Goal: Use online tool/utility: Utilize a website feature to perform a specific function

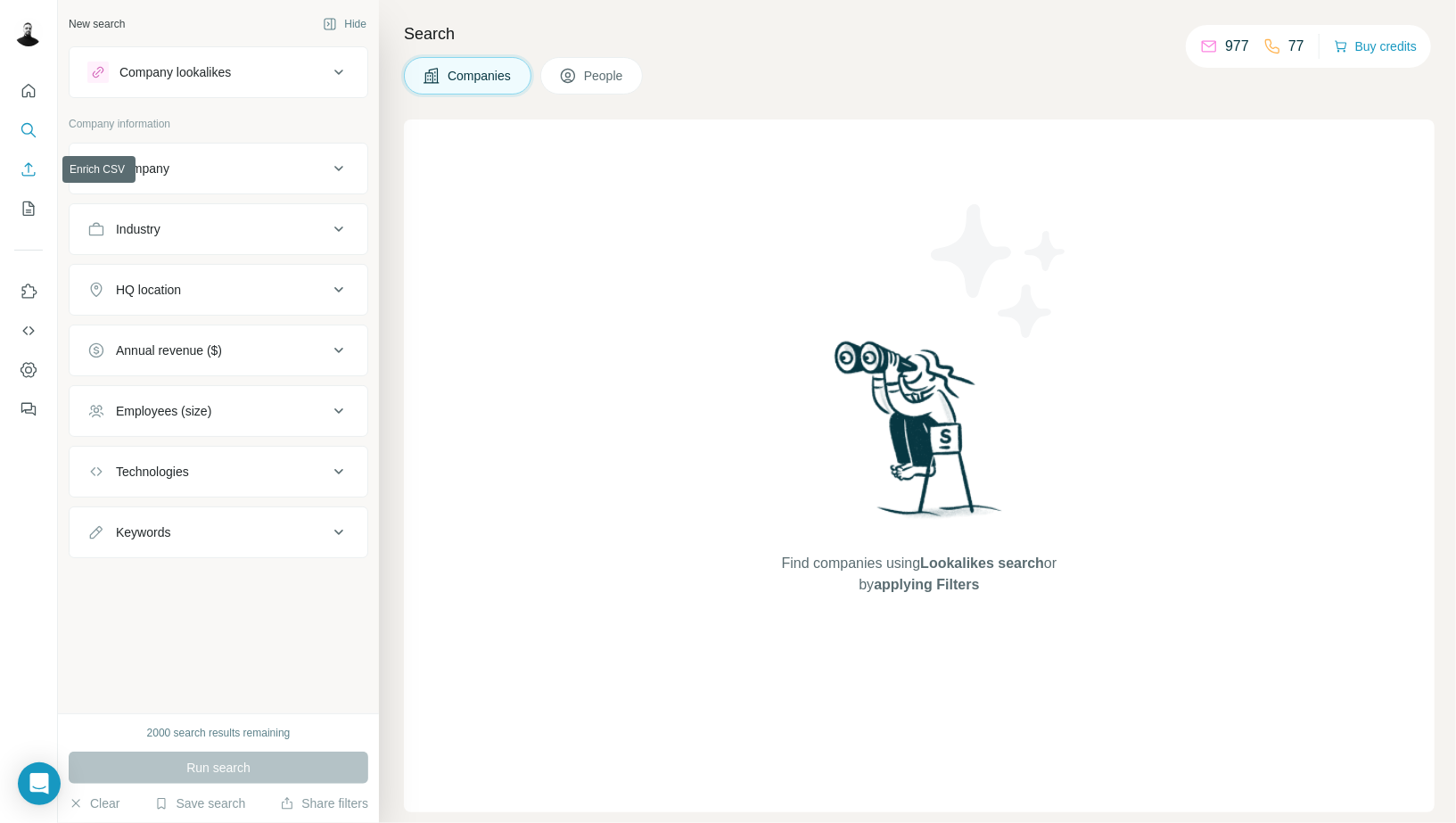
click at [29, 165] on icon "Enrich CSV" at bounding box center [30, 169] width 14 height 14
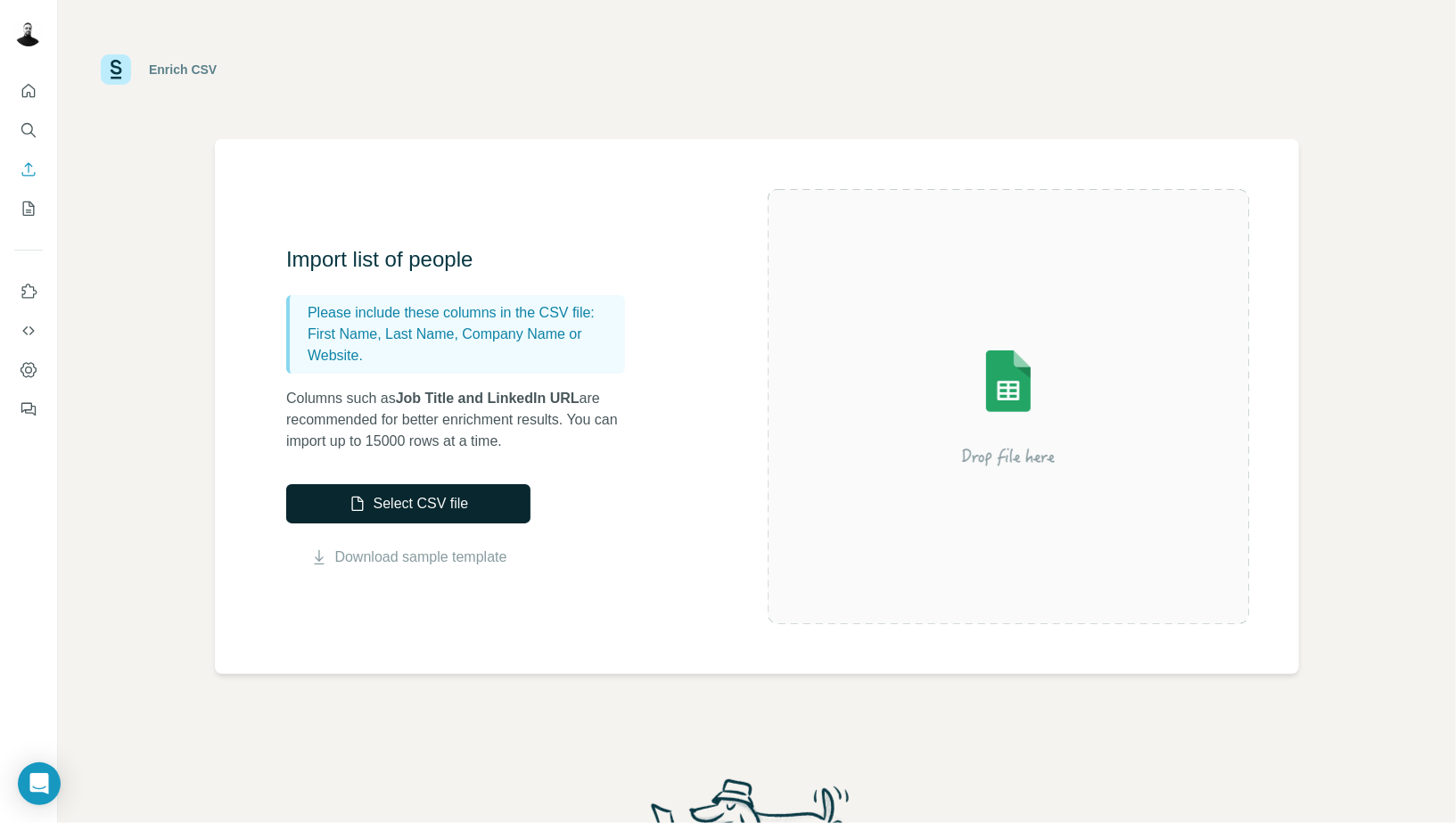
click at [415, 504] on button "Select CSV file" at bounding box center [408, 504] width 244 height 40
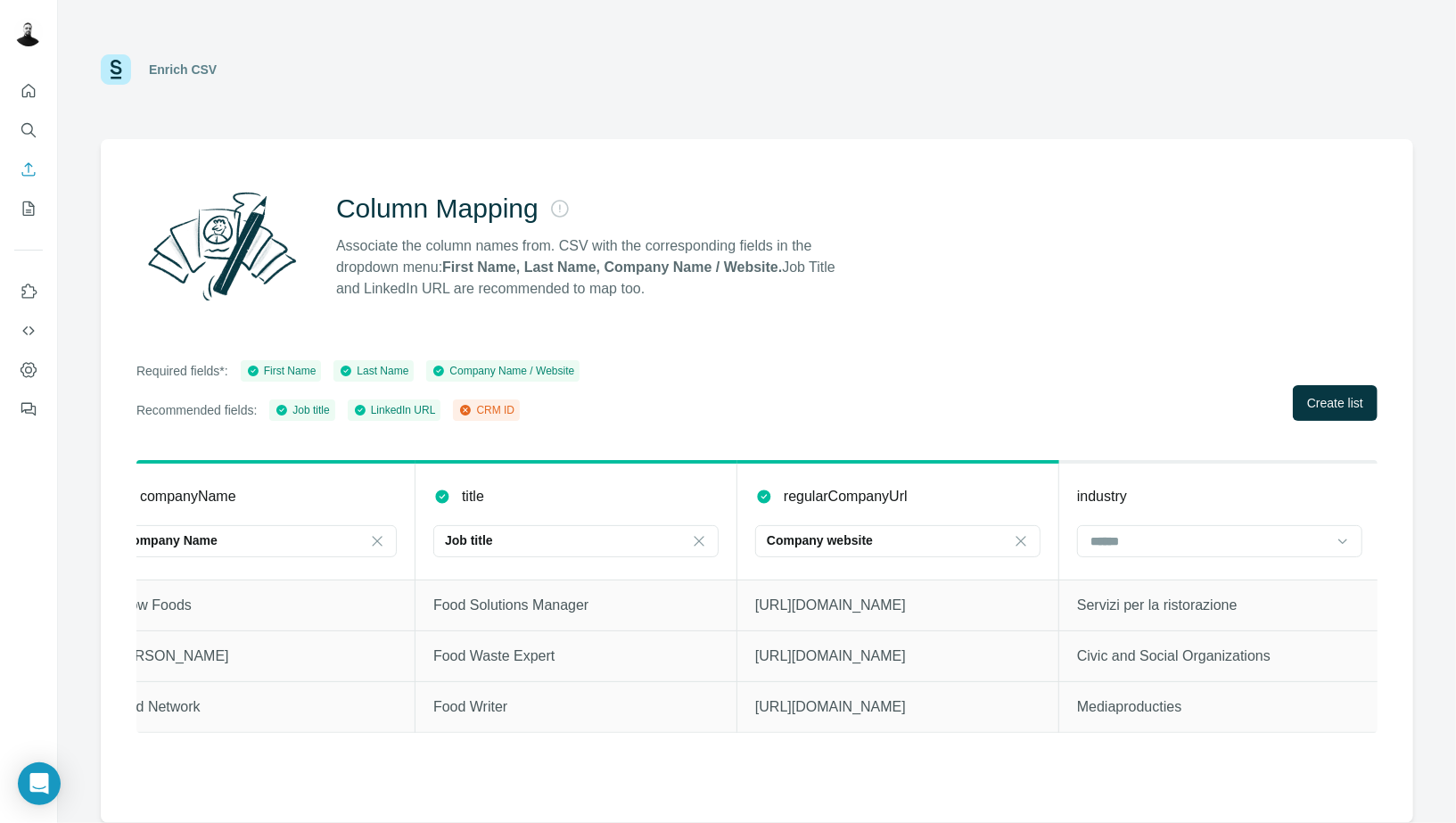
scroll to position [0, 640]
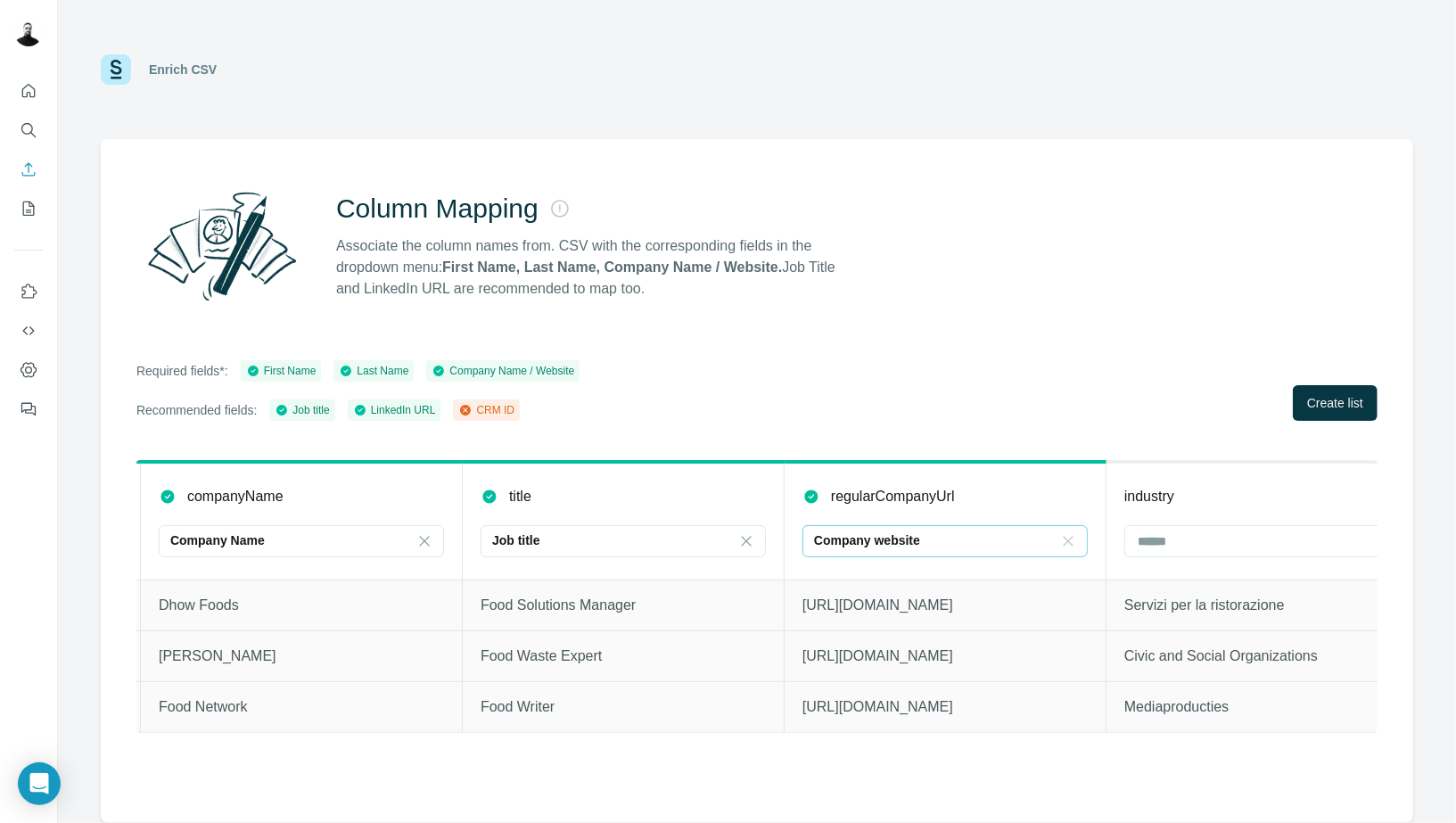
click at [1068, 542] on icon at bounding box center [1068, 541] width 18 height 18
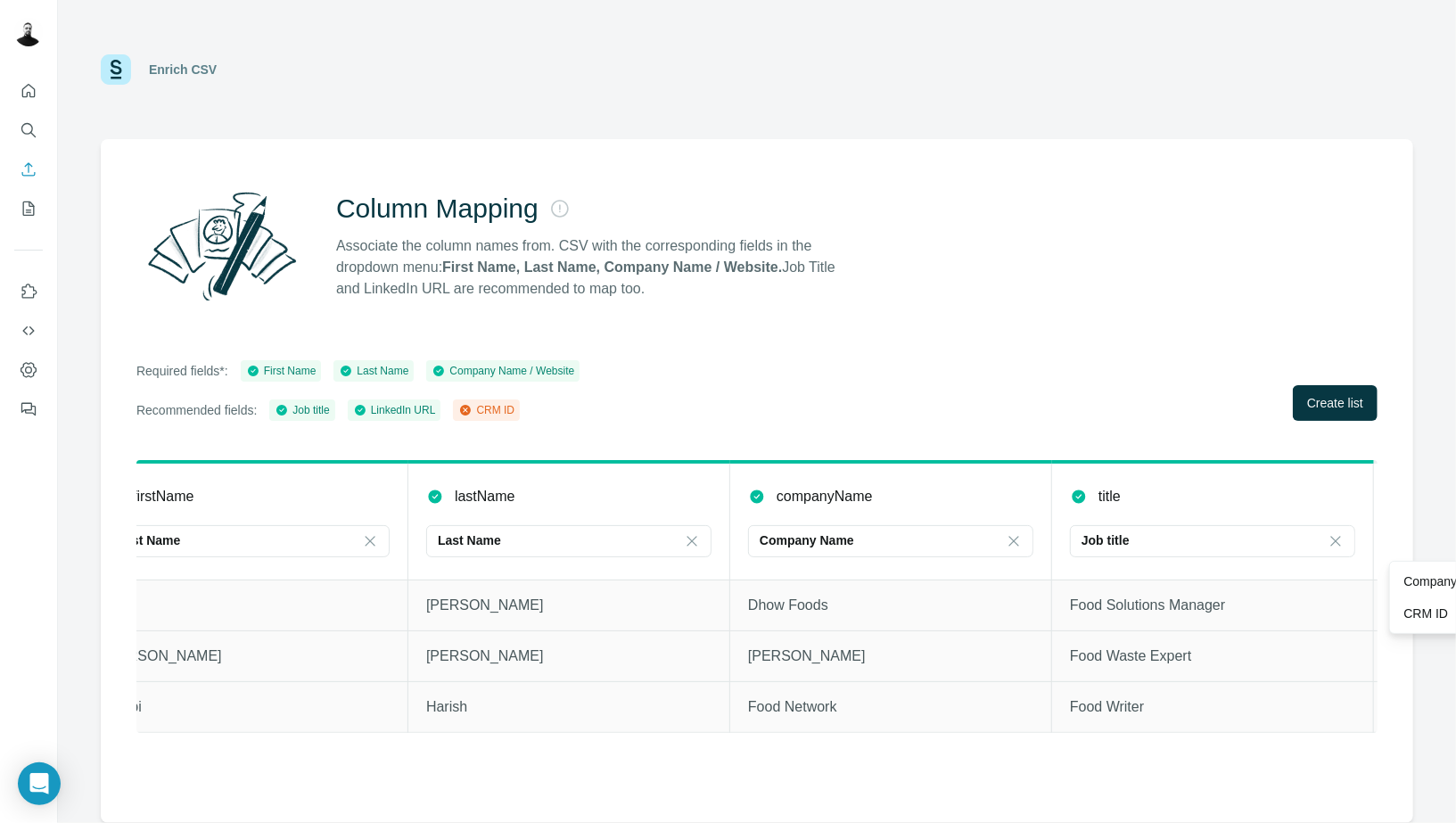
scroll to position [0, 0]
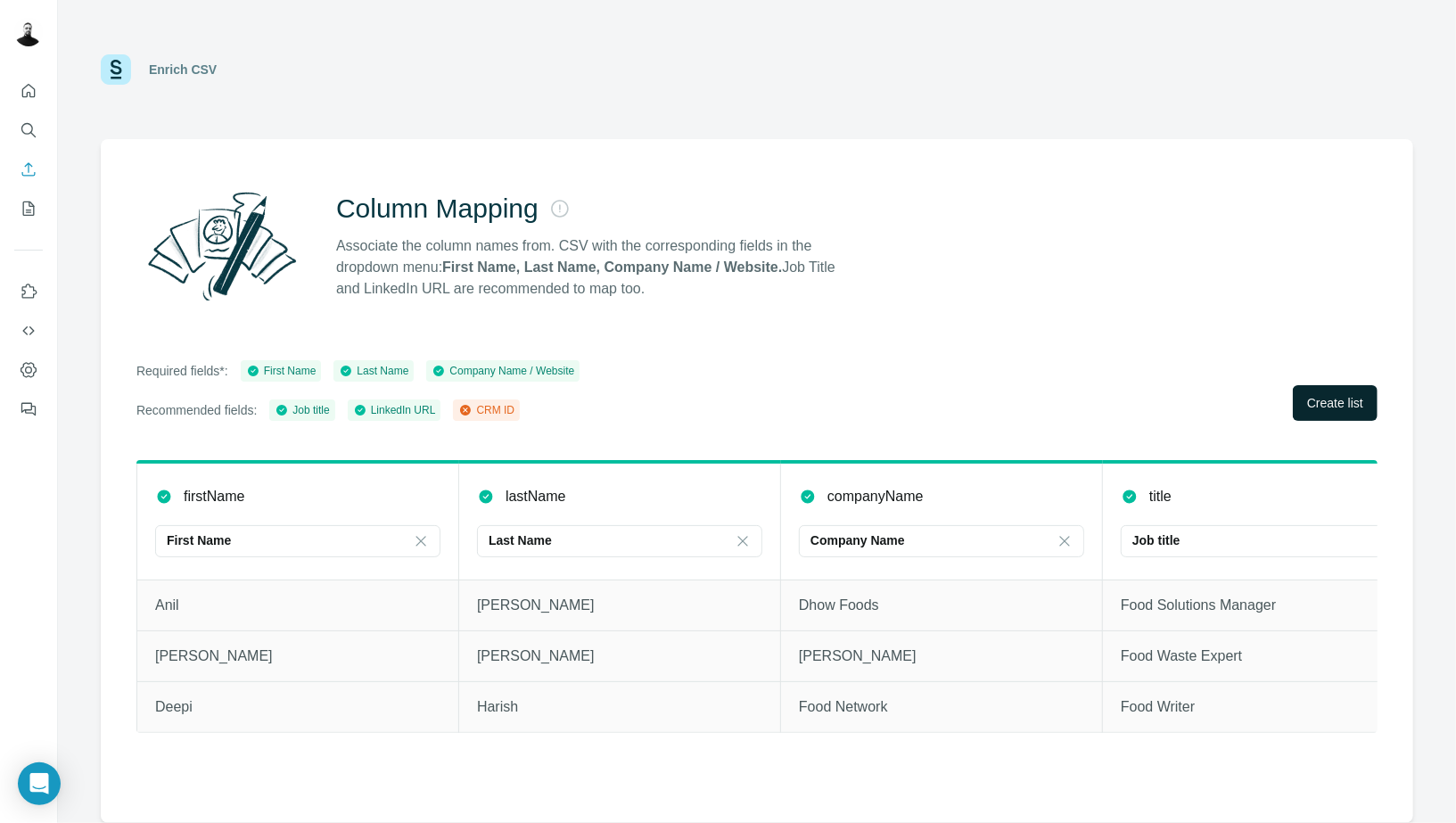
click at [1335, 403] on span "Create list" at bounding box center [1335, 403] width 56 height 18
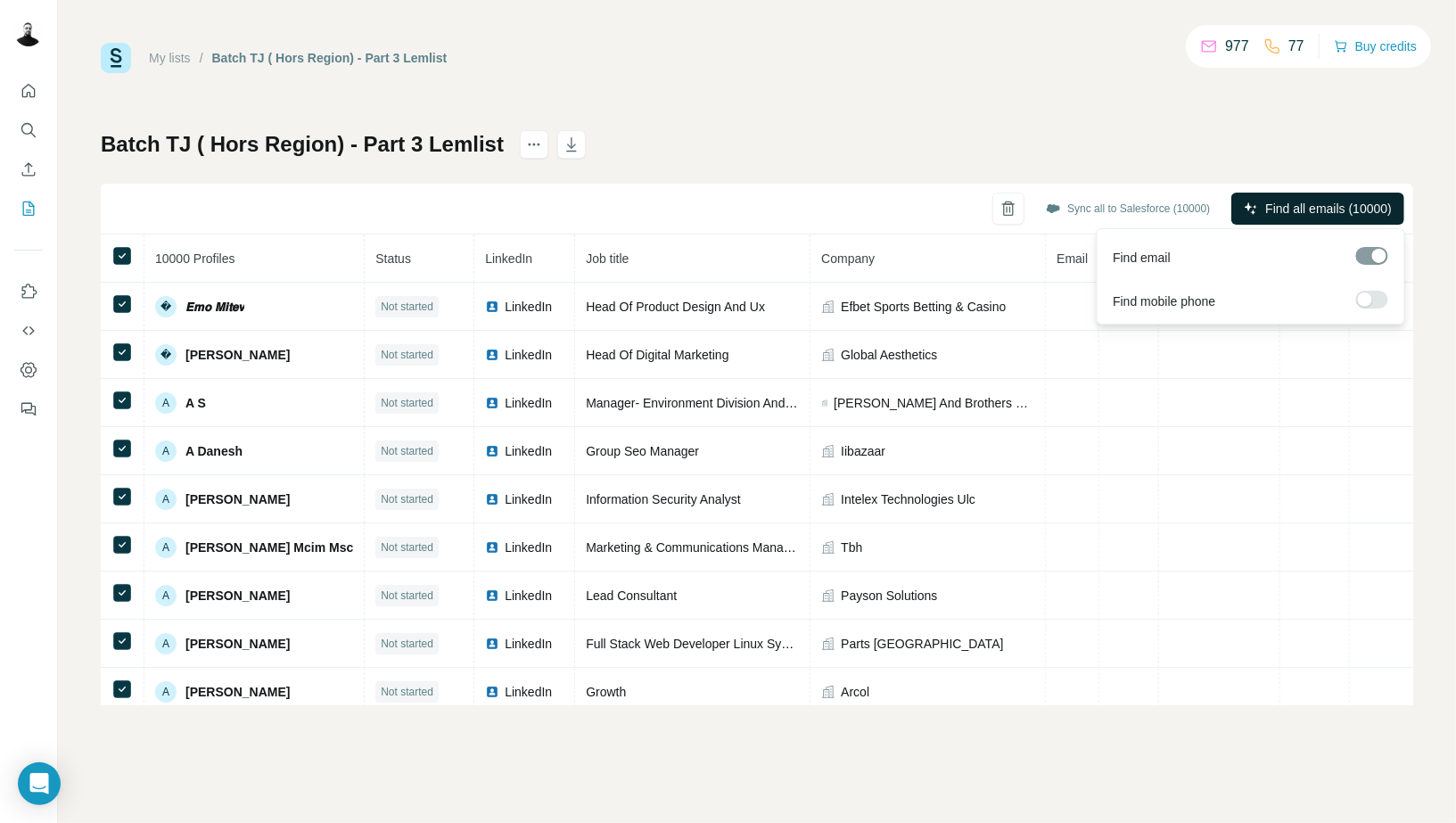
click at [1351, 215] on span "Find all emails (10000)" at bounding box center [1328, 209] width 127 height 18
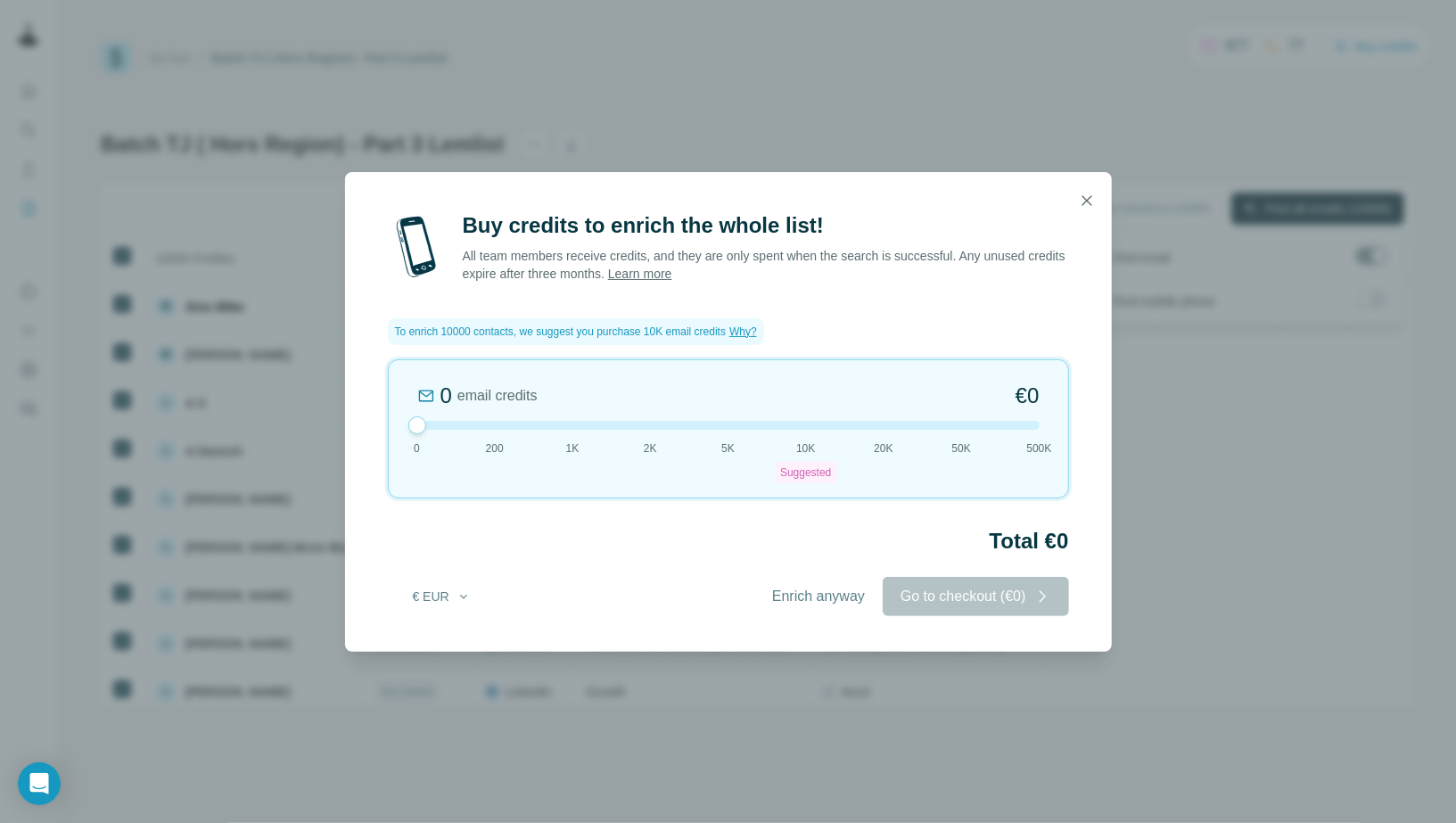
drag, startPoint x: 804, startPoint y: 419, endPoint x: 407, endPoint y: 421, distance: 397.0
click at [407, 421] on div "0 email credits €0 0 200 1K 2K 5K 10K Suggested 20K 50K 500K" at bounding box center [728, 428] width 682 height 139
click at [822, 592] on span "Enrich anyway" at bounding box center [819, 596] width 93 height 22
